Goal: Task Accomplishment & Management: Manage account settings

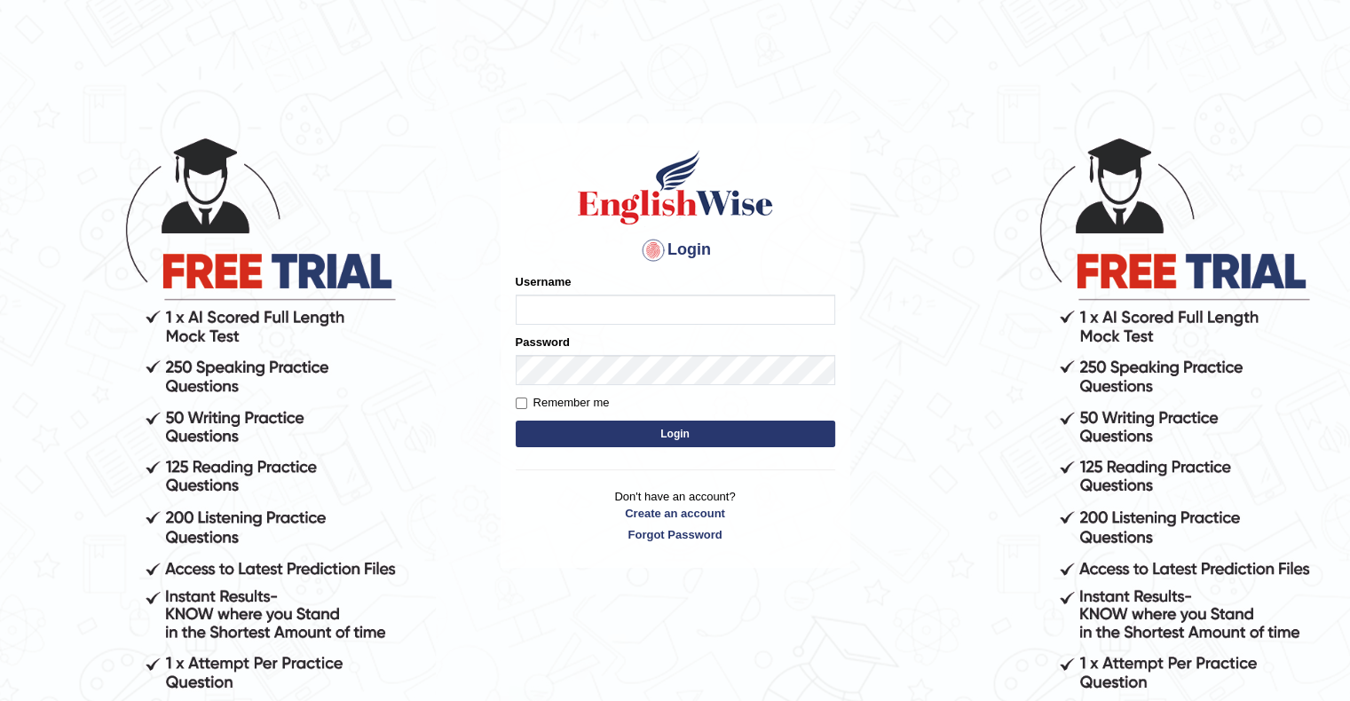
type input "MuskaanV"
click at [701, 431] on button "Login" at bounding box center [676, 434] width 320 height 27
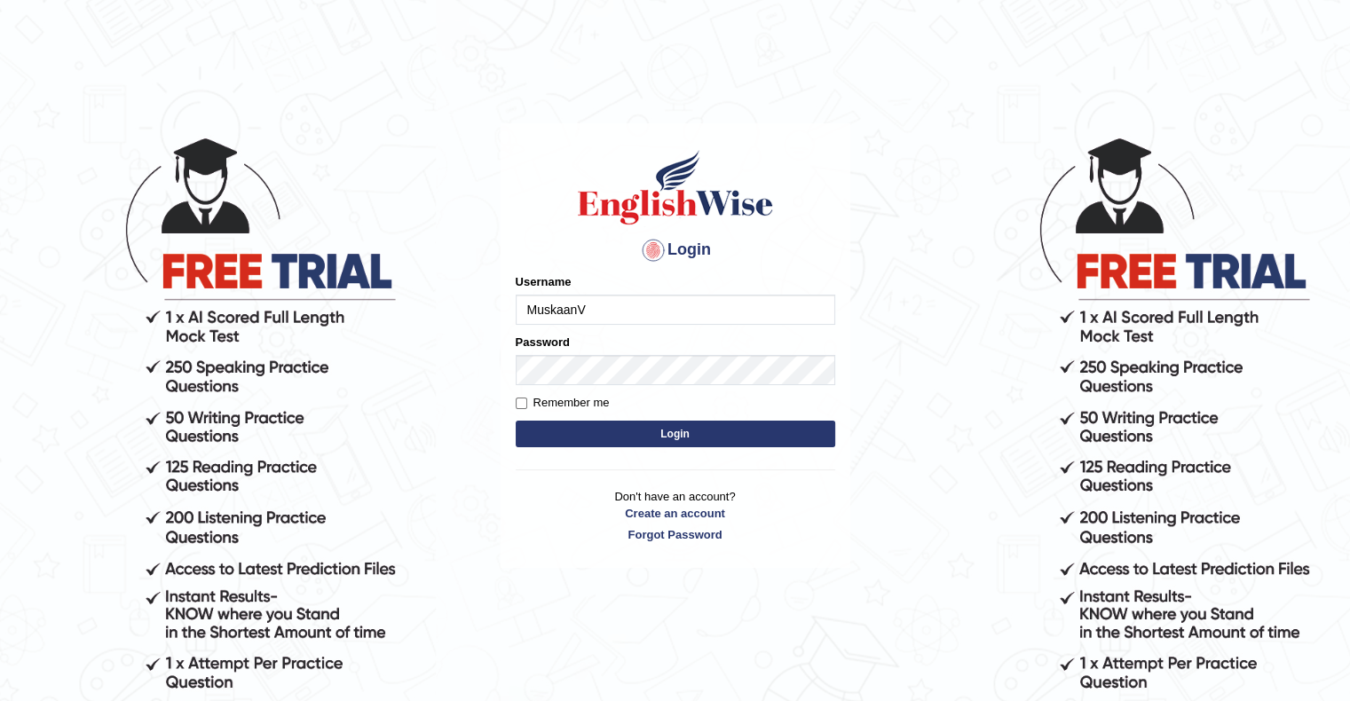
click at [701, 431] on button "Login" at bounding box center [676, 434] width 320 height 27
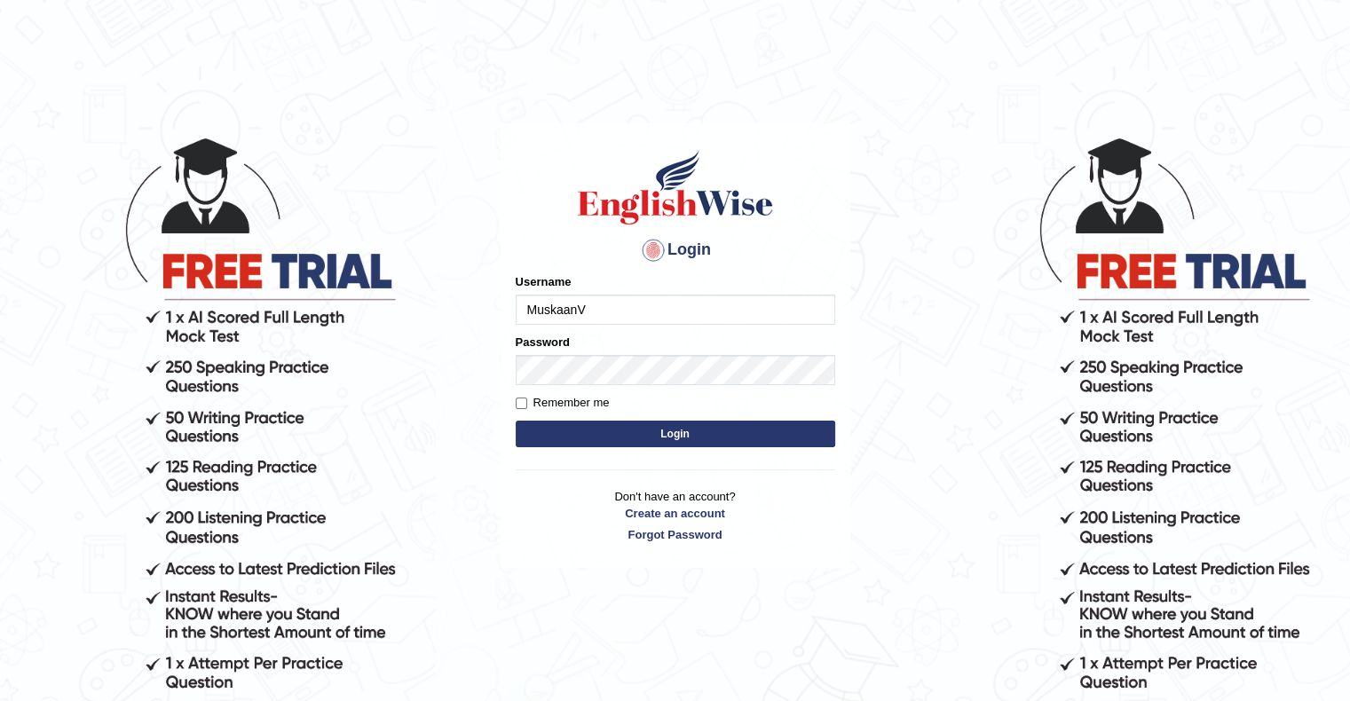
click at [701, 431] on button "Login" at bounding box center [676, 434] width 320 height 27
drag, startPoint x: 701, startPoint y: 431, endPoint x: 675, endPoint y: 431, distance: 26.6
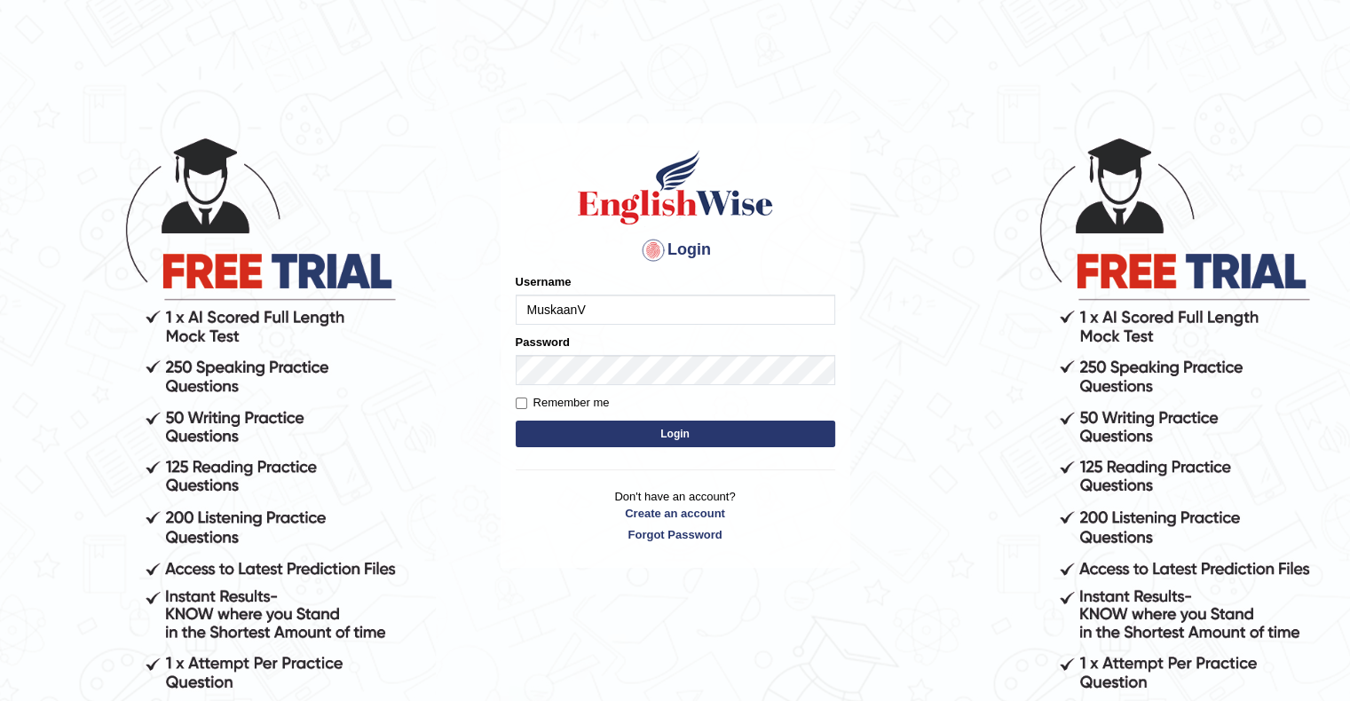
click at [654, 442] on button "Login" at bounding box center [676, 434] width 320 height 27
click at [675, 431] on button "Login" at bounding box center [676, 434] width 320 height 27
